Goal: Information Seeking & Learning: Learn about a topic

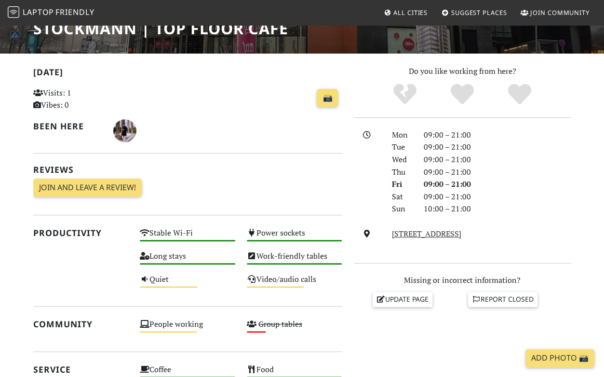
scroll to position [48, 0]
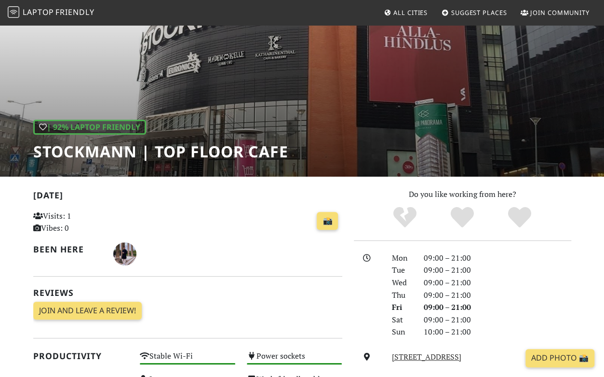
click at [408, 6] on link "All Cities" at bounding box center [406, 12] width 52 height 17
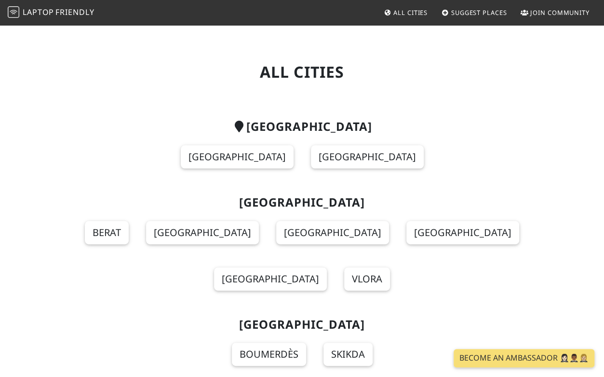
click at [254, 134] on section "Finland Helsinki Tampere" at bounding box center [302, 150] width 538 height 76
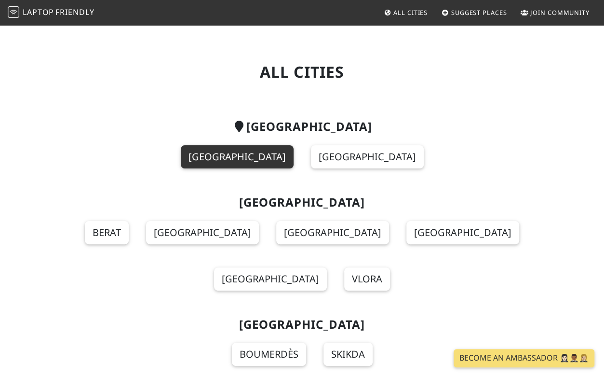
click at [255, 149] on link "Helsinki" at bounding box center [237, 156] width 113 height 23
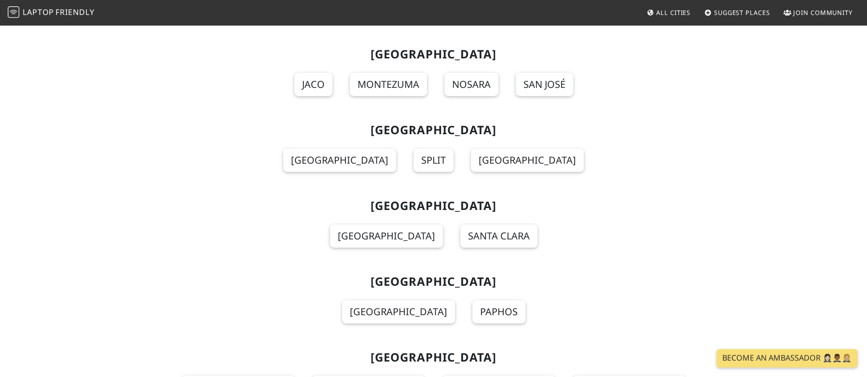
scroll to position [2557, 0]
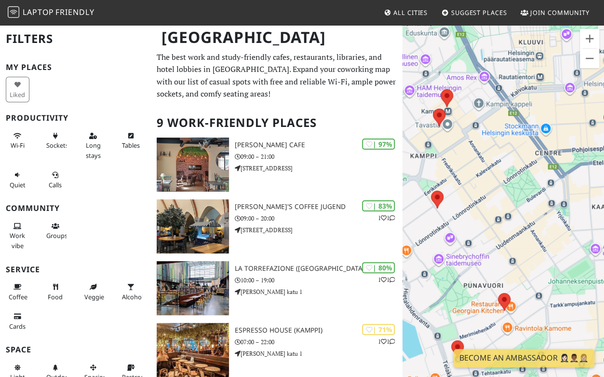
drag, startPoint x: 454, startPoint y: 267, endPoint x: 564, endPoint y: 164, distance: 151.2
click at [570, 161] on div at bounding box center [504, 212] width 202 height 377
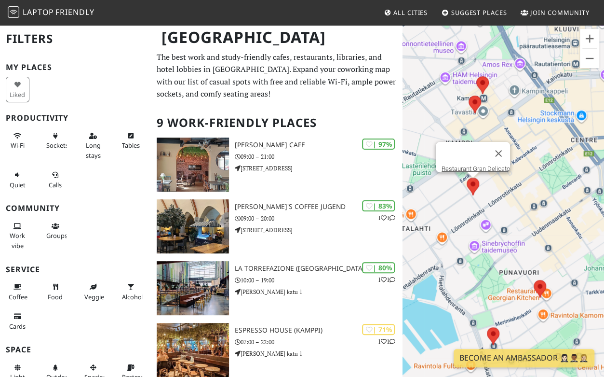
click at [481, 185] on img at bounding box center [473, 187] width 20 height 26
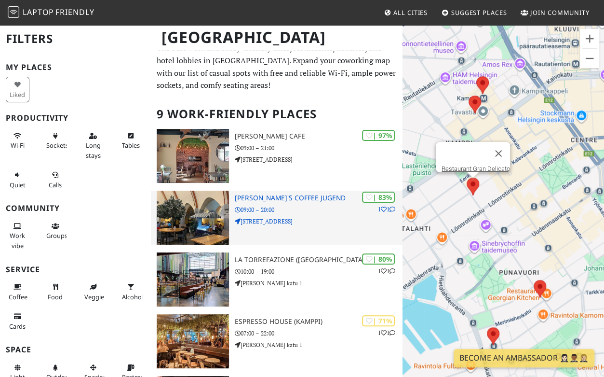
scroll to position [193, 0]
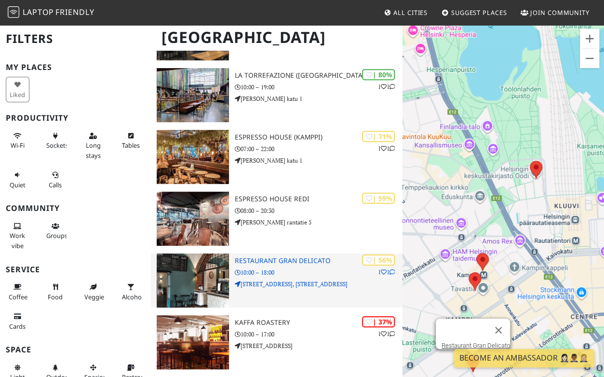
click at [268, 264] on h3 "Restaurant Gran Delicato" at bounding box center [319, 261] width 168 height 8
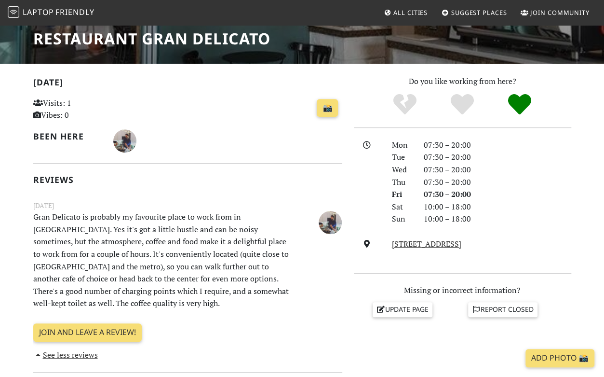
scroll to position [289, 0]
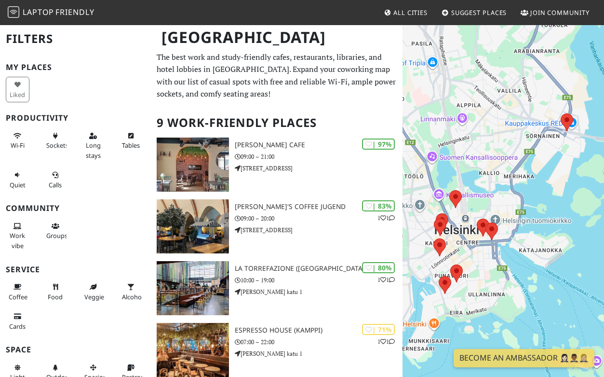
scroll to position [193, 0]
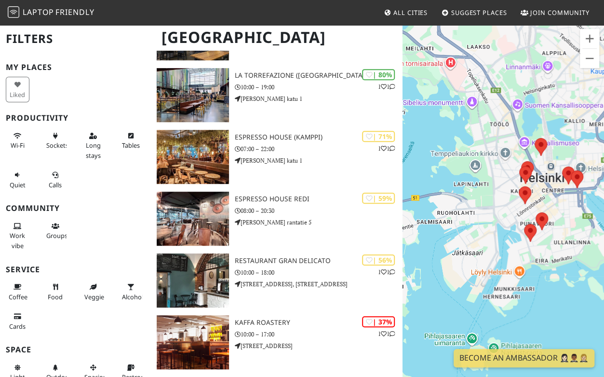
drag, startPoint x: 464, startPoint y: 308, endPoint x: 553, endPoint y: 249, distance: 106.2
click at [553, 250] on div at bounding box center [504, 212] width 202 height 377
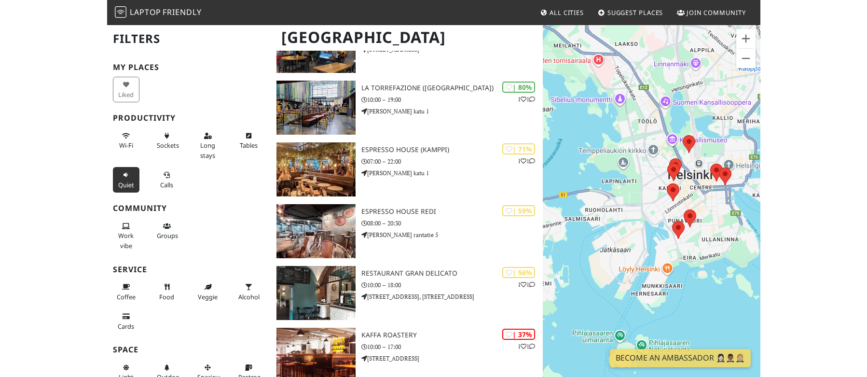
scroll to position [185, 0]
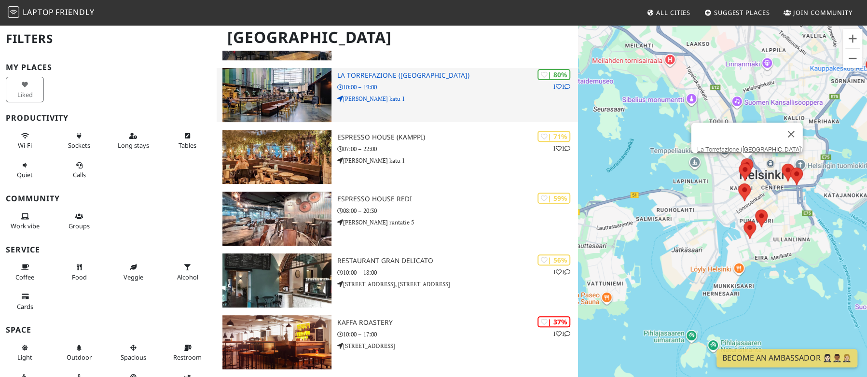
click at [297, 95] on img at bounding box center [276, 95] width 109 height 54
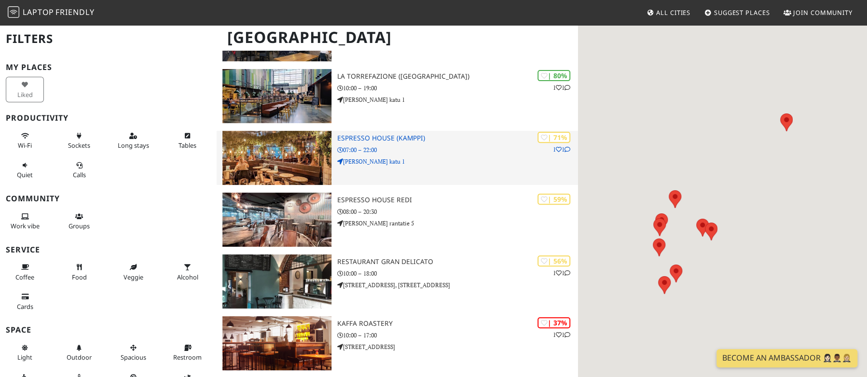
scroll to position [185, 0]
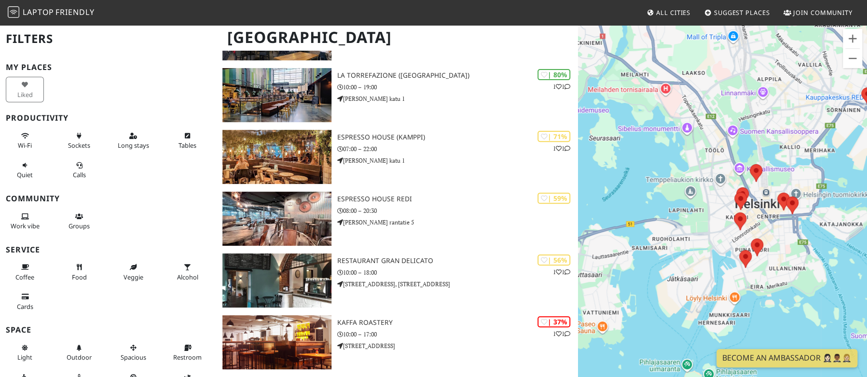
drag, startPoint x: 627, startPoint y: 250, endPoint x: 714, endPoint y: 218, distance: 92.7
click at [714, 218] on div at bounding box center [722, 212] width 289 height 377
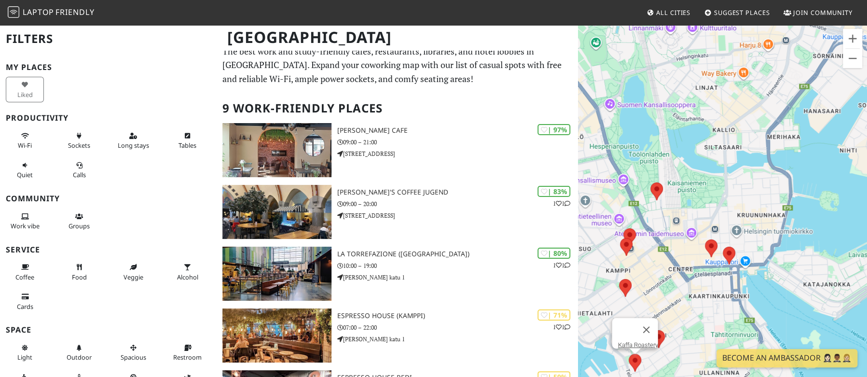
scroll to position [0, 0]
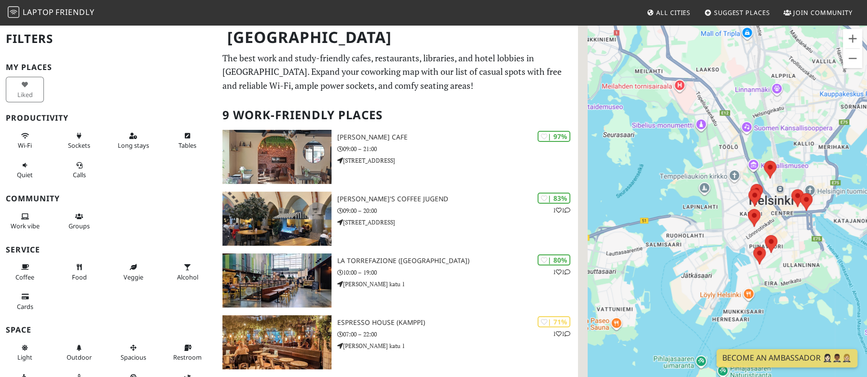
drag, startPoint x: 596, startPoint y: 86, endPoint x: 670, endPoint y: 90, distance: 73.4
click at [670, 90] on div at bounding box center [722, 212] width 289 height 377
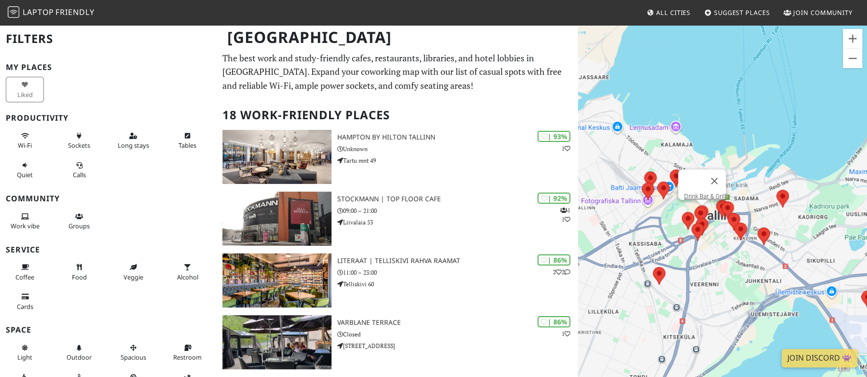
drag, startPoint x: 673, startPoint y: 90, endPoint x: 711, endPoint y: 205, distance: 121.3
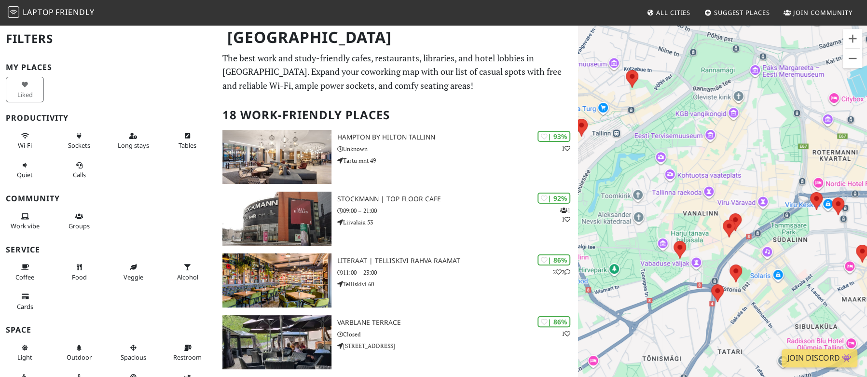
drag, startPoint x: 741, startPoint y: 282, endPoint x: 630, endPoint y: 229, distance: 123.9
click at [630, 229] on div at bounding box center [722, 212] width 289 height 377
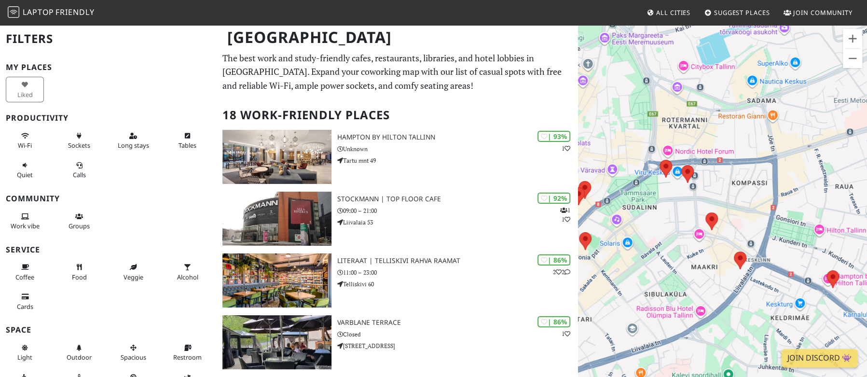
drag, startPoint x: 806, startPoint y: 249, endPoint x: 657, endPoint y: 207, distance: 154.5
click at [657, 207] on div "To navigate, press the arrow keys." at bounding box center [722, 212] width 289 height 377
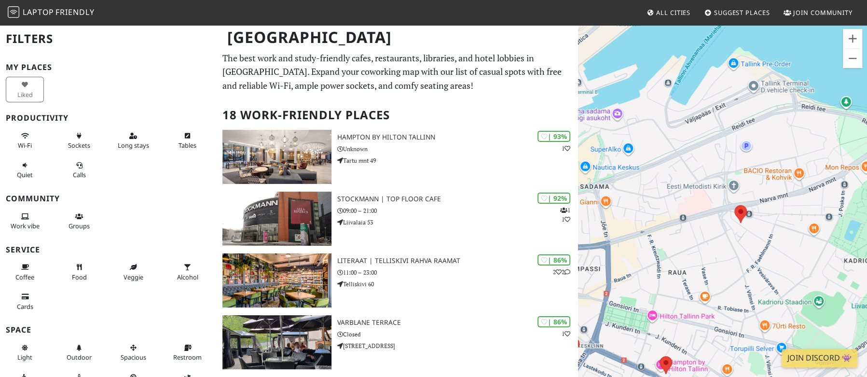
drag, startPoint x: 805, startPoint y: 147, endPoint x: 585, endPoint y: 225, distance: 234.1
click at [585, 225] on div at bounding box center [722, 212] width 289 height 377
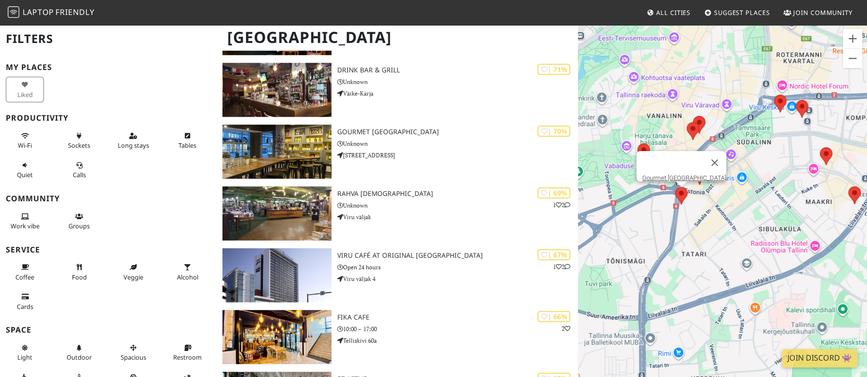
scroll to position [540, 0]
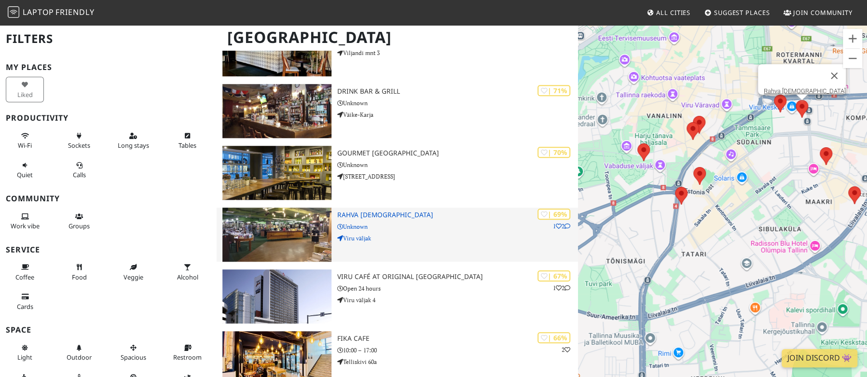
click at [425, 228] on p "Unknown" at bounding box center [457, 226] width 241 height 9
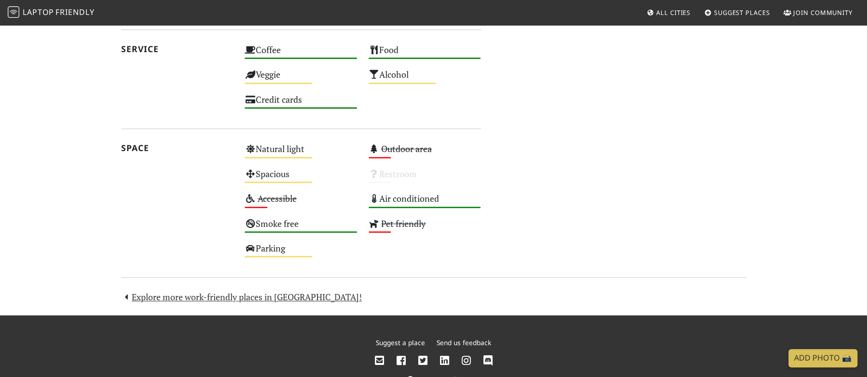
scroll to position [703, 0]
